Goal: Task Accomplishment & Management: Complete application form

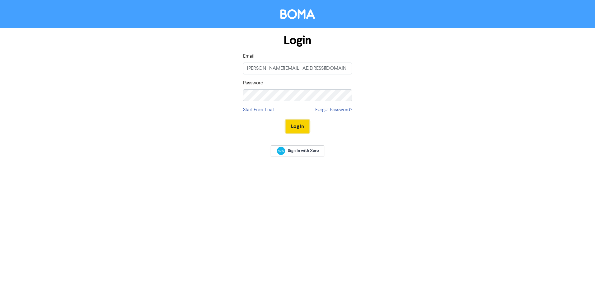
click at [296, 126] on button "Log In" at bounding box center [297, 126] width 24 height 13
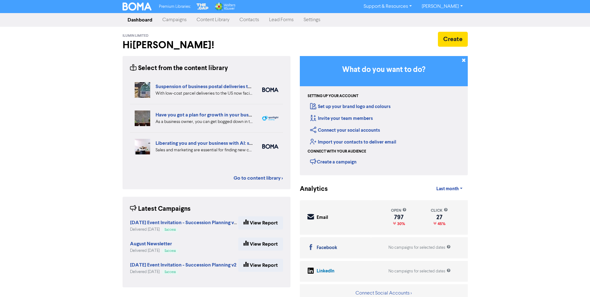
click at [241, 24] on link "Contacts" at bounding box center [249, 20] width 30 height 12
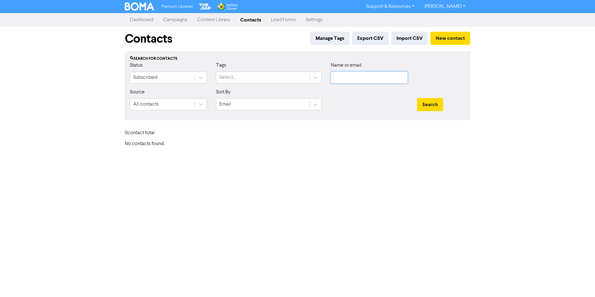
type input "[PERSON_NAME][EMAIL_ADDRESS][DOMAIN_NAME]"
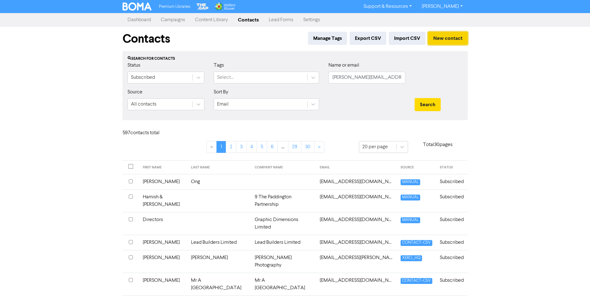
click at [457, 39] on button "New contact" at bounding box center [448, 38] width 40 height 13
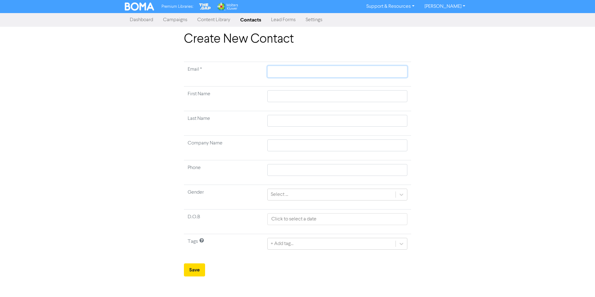
click at [311, 69] on input "text" at bounding box center [337, 72] width 140 height 12
paste input "[EMAIL_ADDRESS][DOMAIN_NAME]"
type input "[EMAIL_ADDRESS][DOMAIN_NAME]"
click at [302, 95] on input "text" at bounding box center [337, 96] width 140 height 12
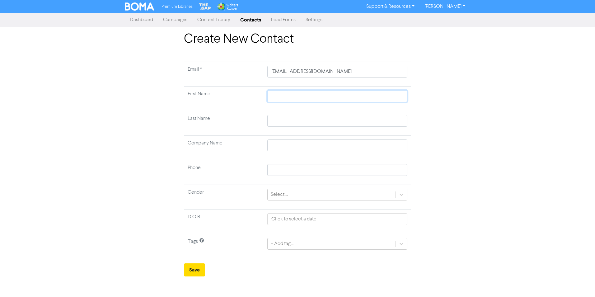
type input "K"
type input "Kr"
type input "Kri"
type input "[PERSON_NAME]"
type input "Krist"
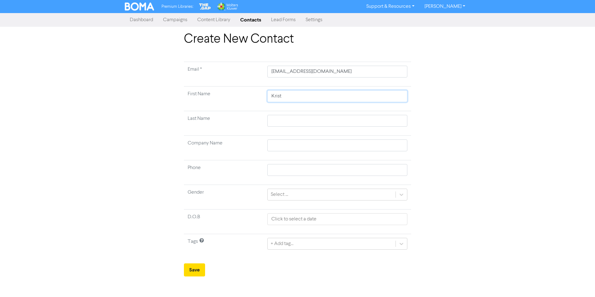
type input "[PERSON_NAME]"
click at [296, 121] on input "text" at bounding box center [337, 121] width 140 height 12
type input "B"
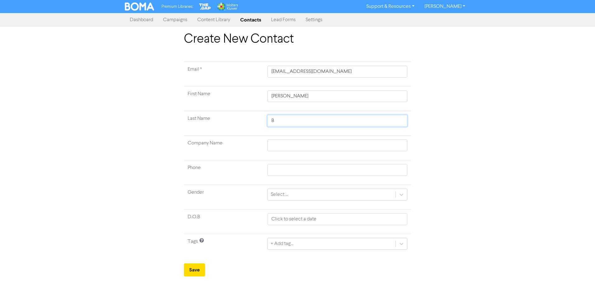
type input "Br"
type input "Bra"
type input "Brac"
type input "[PERSON_NAME]"
type input "Bracke"
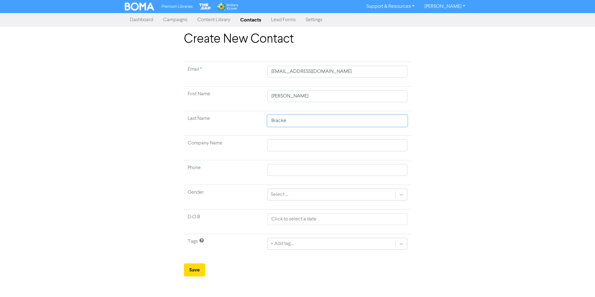
type input "[PERSON_NAME]"
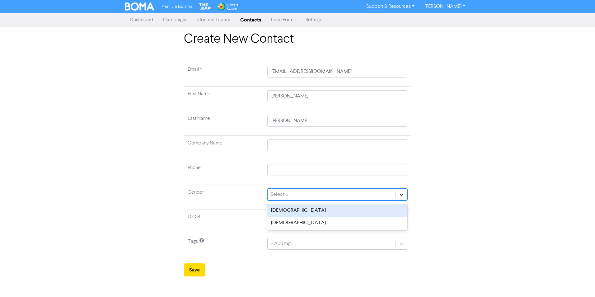
click at [402, 194] on icon at bounding box center [401, 194] width 4 height 2
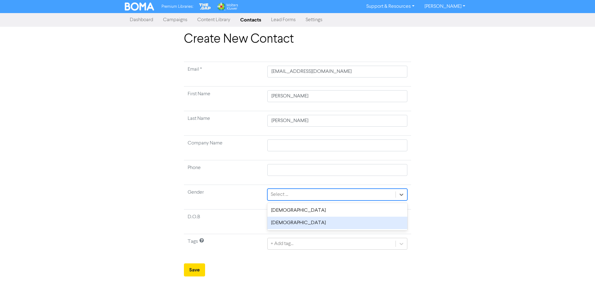
click at [356, 223] on div "[DEMOGRAPHIC_DATA]" at bounding box center [337, 222] width 140 height 12
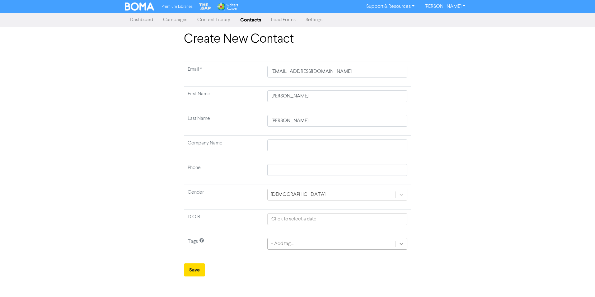
click at [402, 244] on icon at bounding box center [401, 243] width 6 height 6
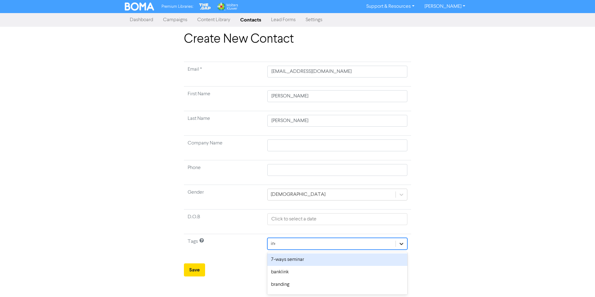
type input "indi"
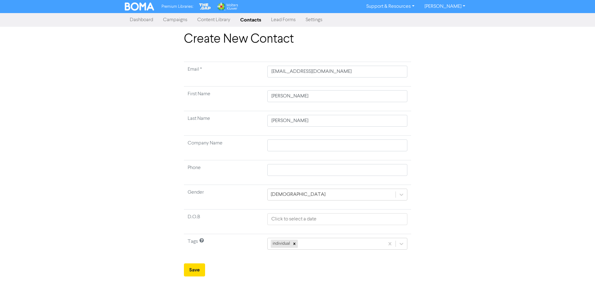
click at [402, 242] on icon at bounding box center [401, 243] width 6 height 6
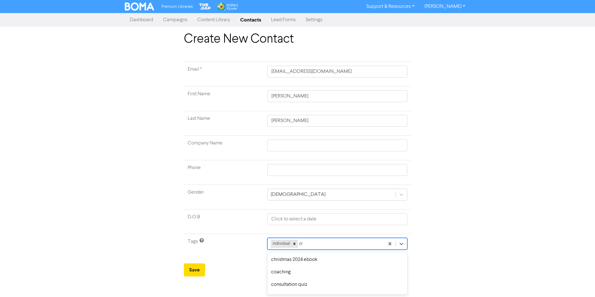
type input "o"
click at [308, 274] on div "contact submission" at bounding box center [337, 272] width 140 height 12
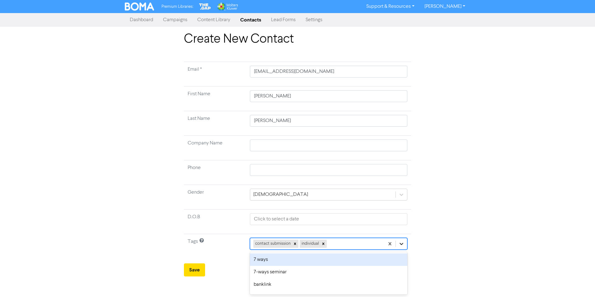
click at [401, 243] on icon at bounding box center [401, 243] width 6 height 6
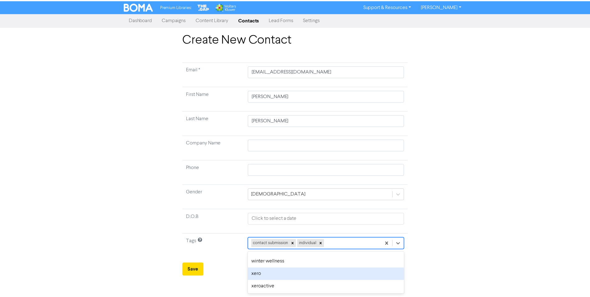
scroll to position [632, 0]
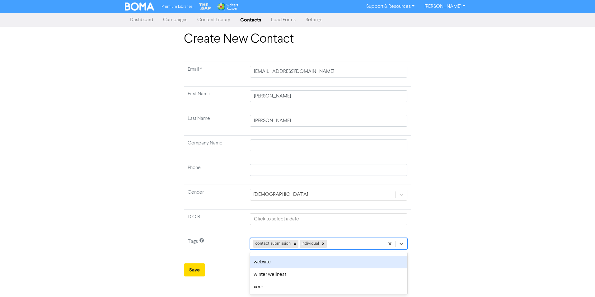
click at [311, 259] on div "website" at bounding box center [328, 262] width 157 height 12
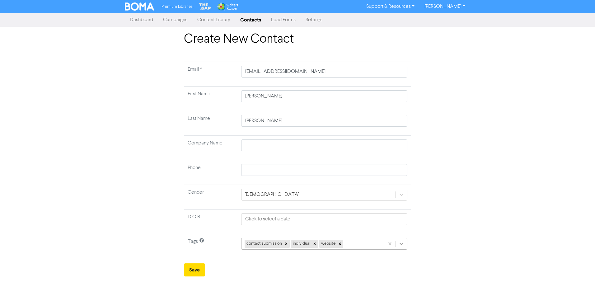
click at [402, 245] on icon at bounding box center [401, 243] width 6 height 6
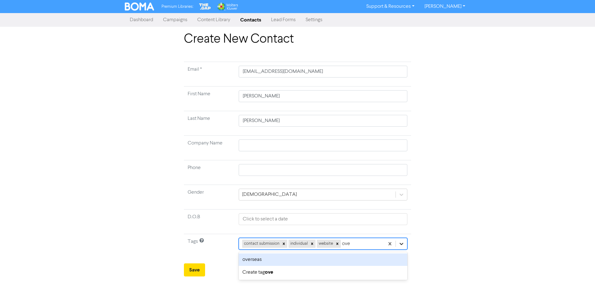
type input "over"
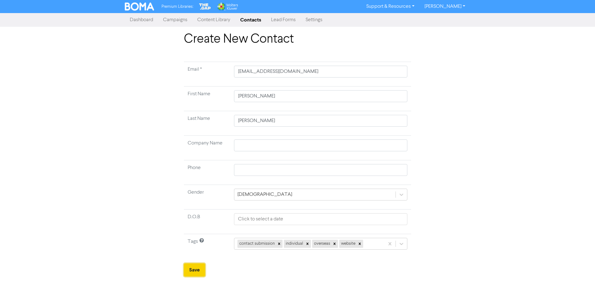
click at [190, 270] on button "Save" at bounding box center [194, 269] width 21 height 13
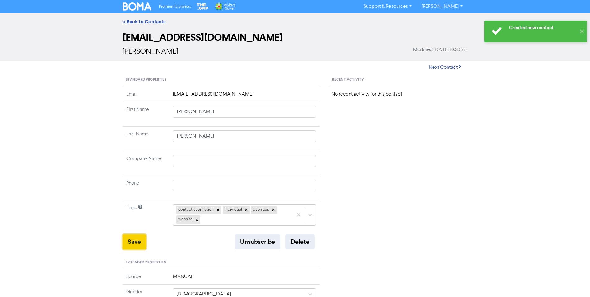
click at [136, 240] on button "Save" at bounding box center [135, 241] width 24 height 15
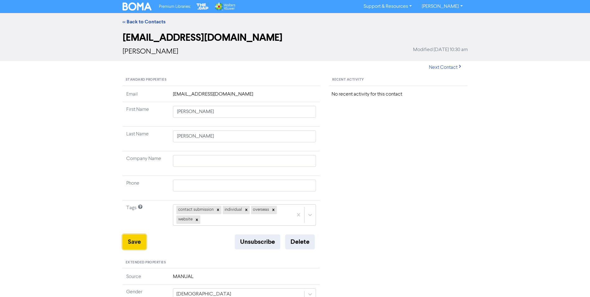
click at [135, 242] on button "Save" at bounding box center [135, 241] width 24 height 15
